Goal: Task Accomplishment & Management: Manage account settings

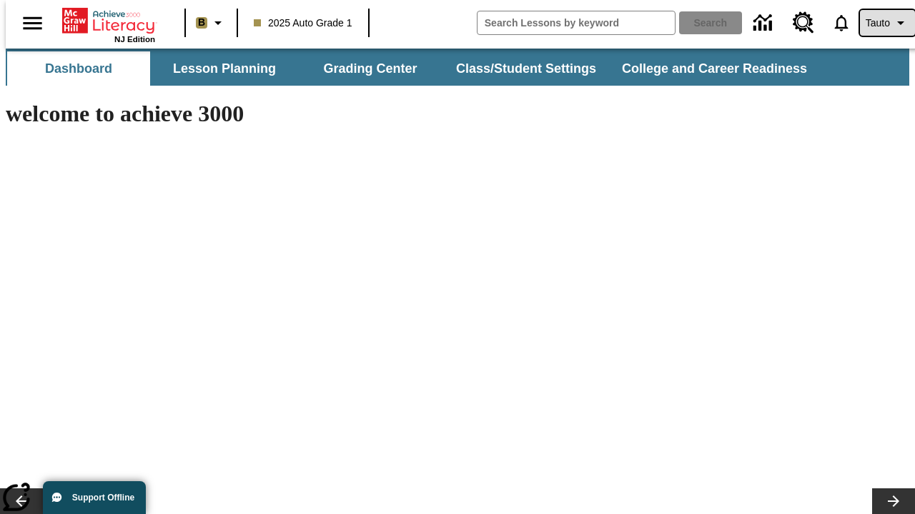
click at [880, 23] on span "Tauto" at bounding box center [877, 23] width 24 height 15
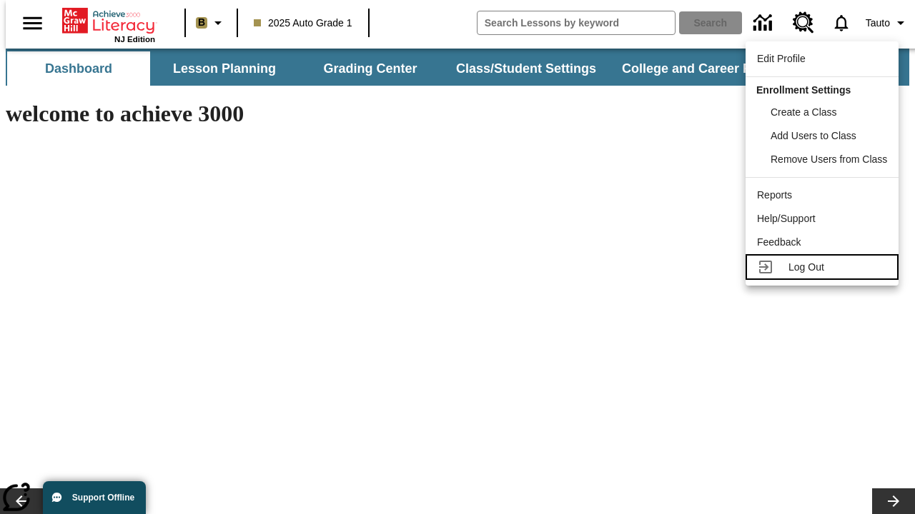
click at [824, 267] on span "Log Out" at bounding box center [806, 266] width 36 height 11
